Goal: Task Accomplishment & Management: Complete application form

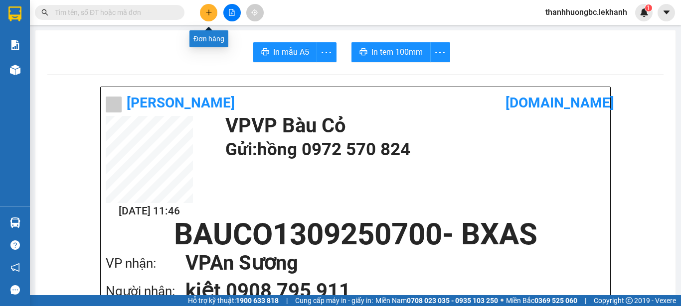
click at [209, 15] on icon "plus" at bounding box center [208, 12] width 7 height 7
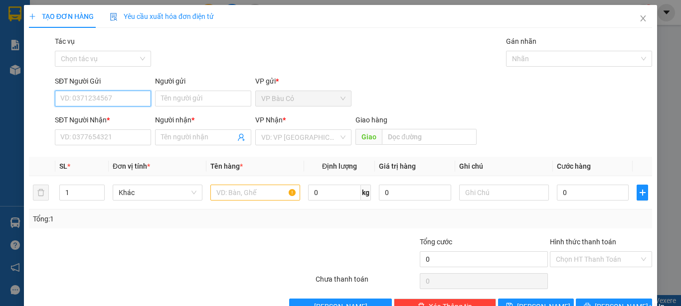
click at [86, 101] on input "SĐT Người Gửi" at bounding box center [103, 99] width 96 height 16
click at [110, 113] on div "0974528294 - tình" at bounding box center [101, 118] width 83 height 11
type input "0974528294"
type input "tình"
type input "0908708919"
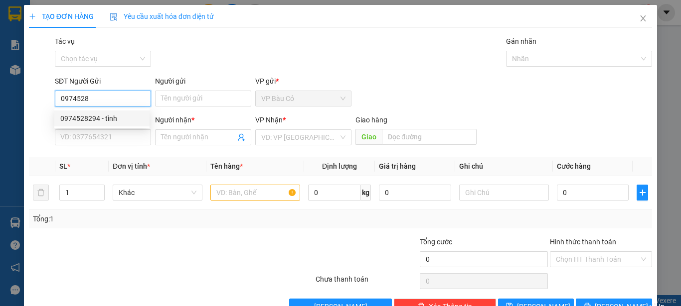
type input "ANH MẠNH"
type input "30.000"
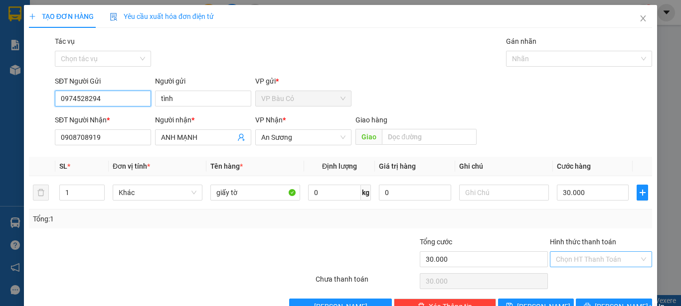
type input "0974528294"
click at [574, 258] on input "Hình thức thanh toán" at bounding box center [597, 259] width 83 height 15
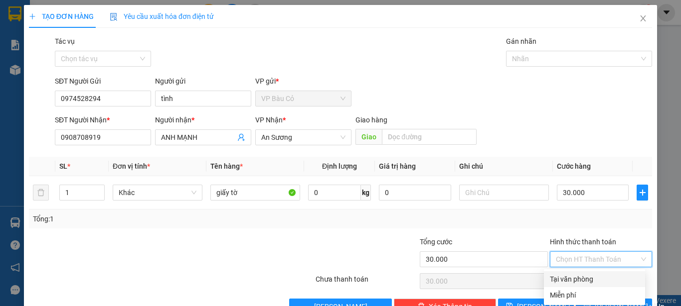
click at [572, 280] on div "Tại văn phòng" at bounding box center [594, 279] width 89 height 11
type input "0"
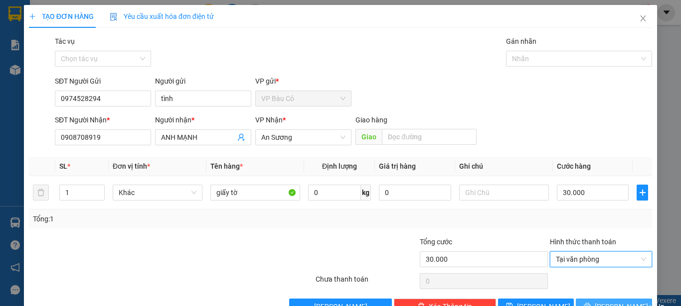
click at [603, 299] on button "[PERSON_NAME] và In" at bounding box center [613, 307] width 76 height 16
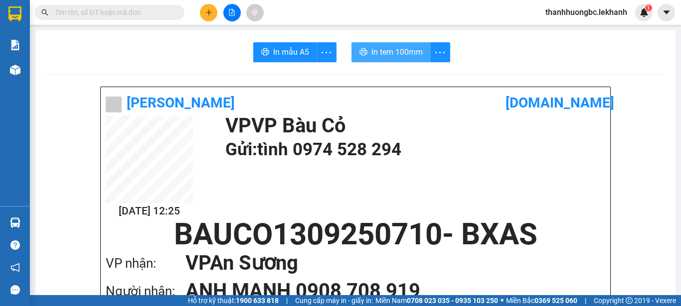
click at [390, 51] on span "In tem 100mm" at bounding box center [396, 52] width 51 height 12
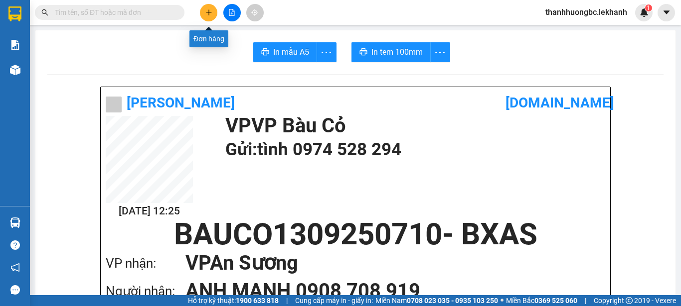
click at [214, 13] on button at bounding box center [208, 12] width 17 height 17
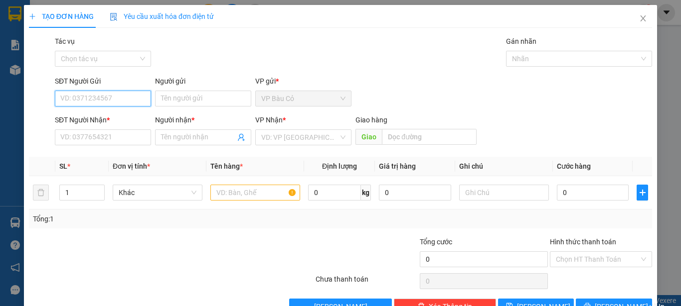
click at [92, 95] on input "SĐT Người Gửi" at bounding box center [103, 99] width 96 height 16
type input "0972570824"
click at [89, 116] on div "0972570824 - hồng" at bounding box center [101, 118] width 83 height 11
type input "hồng"
type input "0908795911"
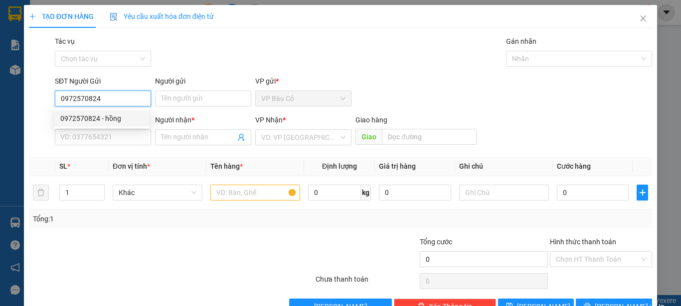
type input "kiệt"
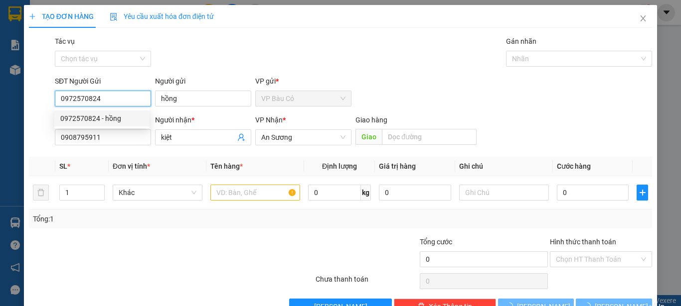
type input "70.000"
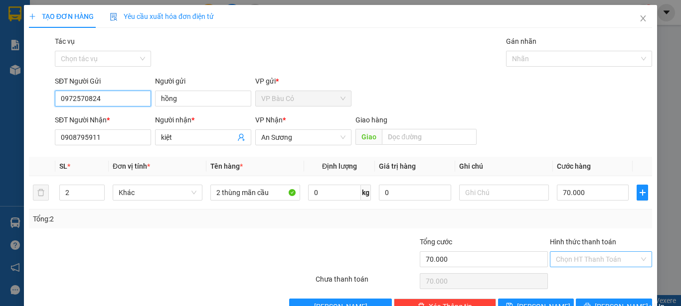
type input "0972570824"
click at [611, 259] on input "Hình thức thanh toán" at bounding box center [597, 259] width 83 height 15
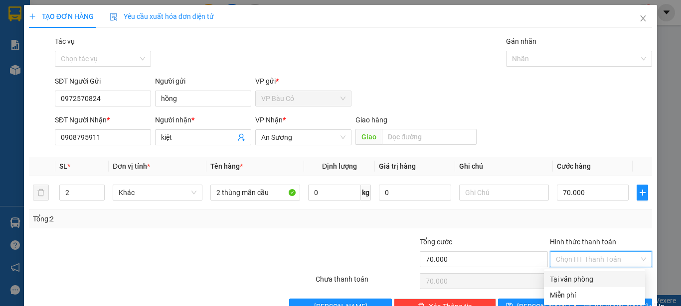
click at [571, 282] on div "Tại văn phòng" at bounding box center [594, 279] width 89 height 11
type input "0"
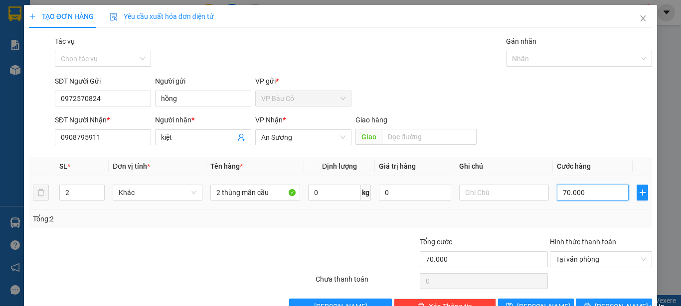
click at [574, 194] on input "70.000" at bounding box center [593, 193] width 72 height 16
type input "8"
type input "80"
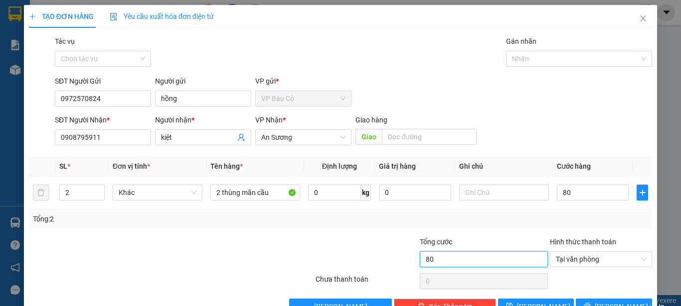
type input "80.000"
click at [445, 265] on input "80.000" at bounding box center [484, 260] width 128 height 16
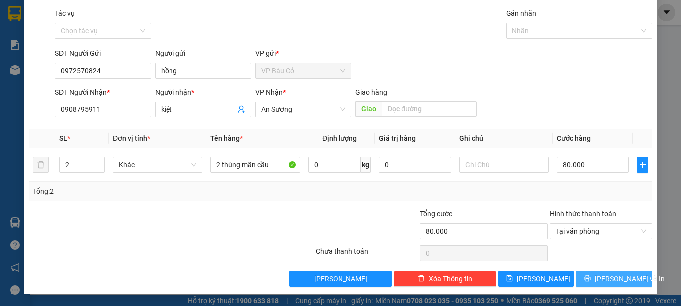
click at [599, 280] on span "[PERSON_NAME] và In" at bounding box center [629, 279] width 70 height 11
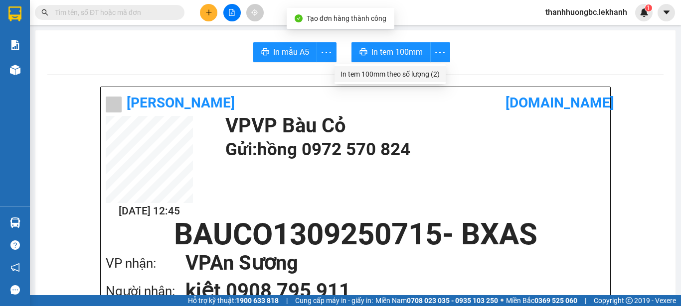
click at [434, 75] on div "In tem 100mm theo số lượng (2)" at bounding box center [389, 74] width 99 height 11
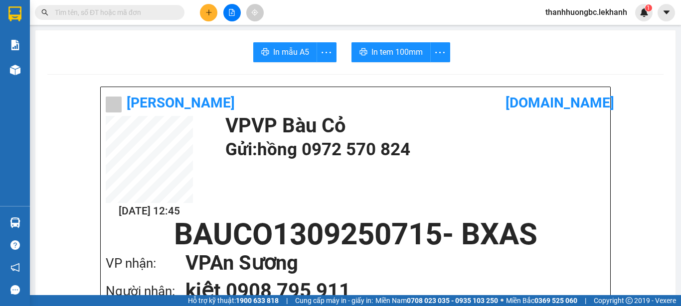
scroll to position [83, 0]
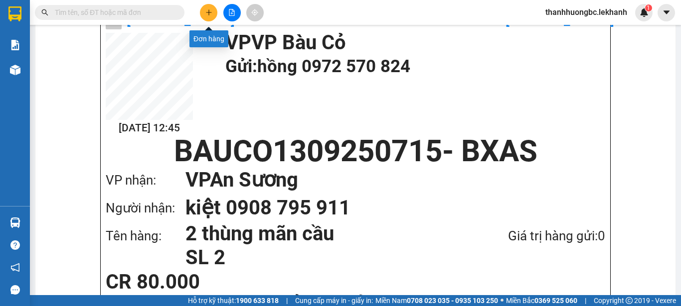
click at [213, 12] on button at bounding box center [208, 12] width 17 height 17
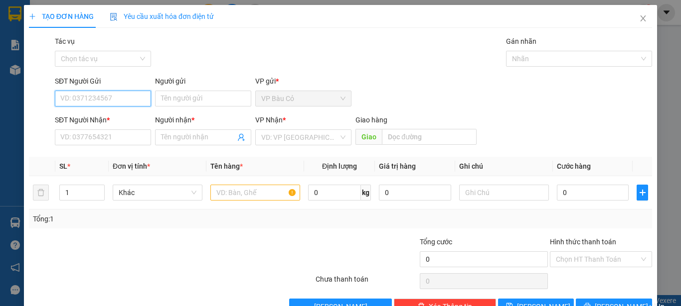
click at [116, 104] on input "SĐT Người Gửi" at bounding box center [103, 99] width 96 height 16
click at [118, 114] on div "0986590752 - NHA KHOA HAPPY" at bounding box center [112, 118] width 104 height 11
type input "0986590752"
type input "NHA KHOA HAPPY"
type input "0983344428"
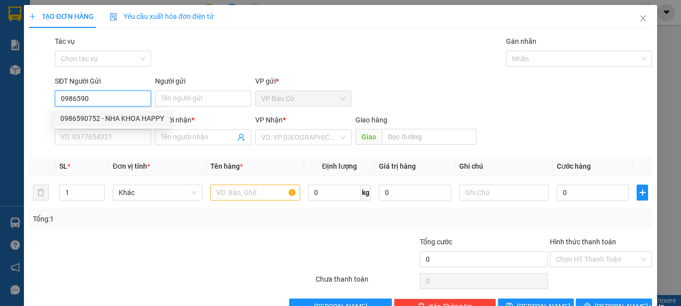
type input "LABO ĐỨC PHÁT"
type input "30.000"
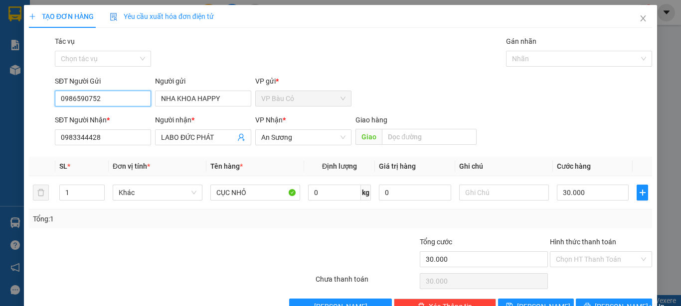
scroll to position [28, 0]
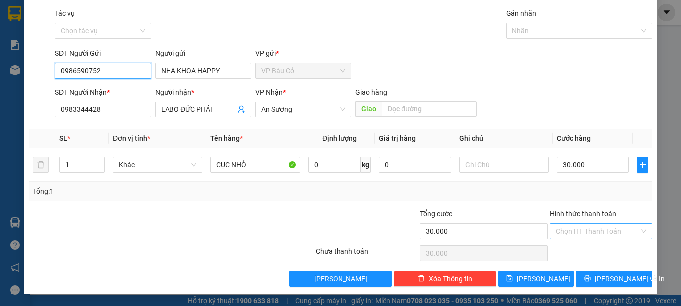
type input "0986590752"
click at [586, 233] on input "Hình thức thanh toán" at bounding box center [597, 231] width 83 height 15
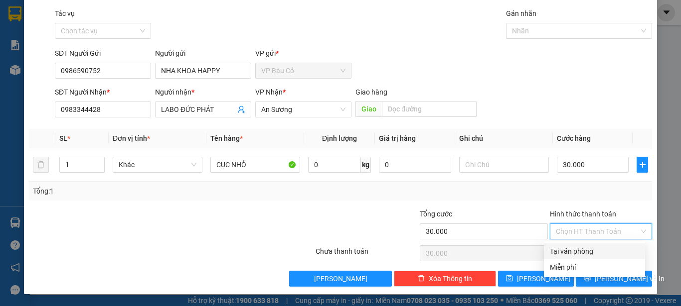
click at [579, 259] on div "Tại văn phòng" at bounding box center [594, 252] width 101 height 16
type input "0"
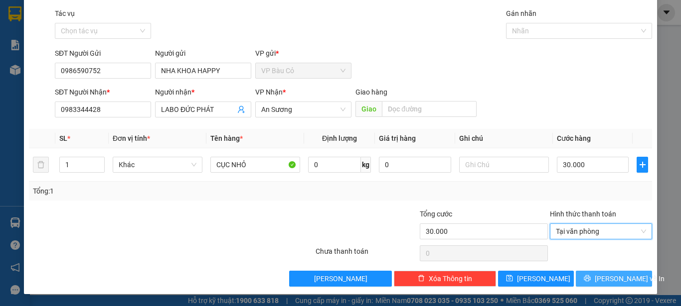
click at [621, 279] on span "[PERSON_NAME] và In" at bounding box center [629, 279] width 70 height 11
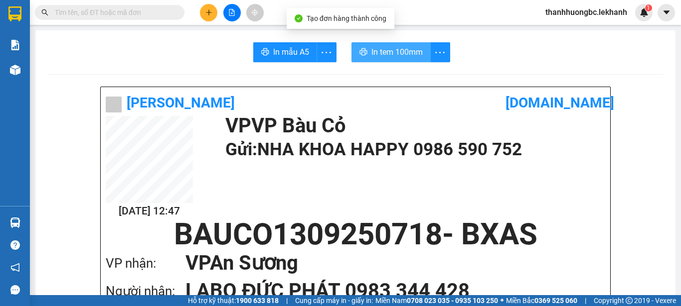
click at [407, 50] on span "In tem 100mm" at bounding box center [396, 52] width 51 height 12
